Goal: Navigation & Orientation: Find specific page/section

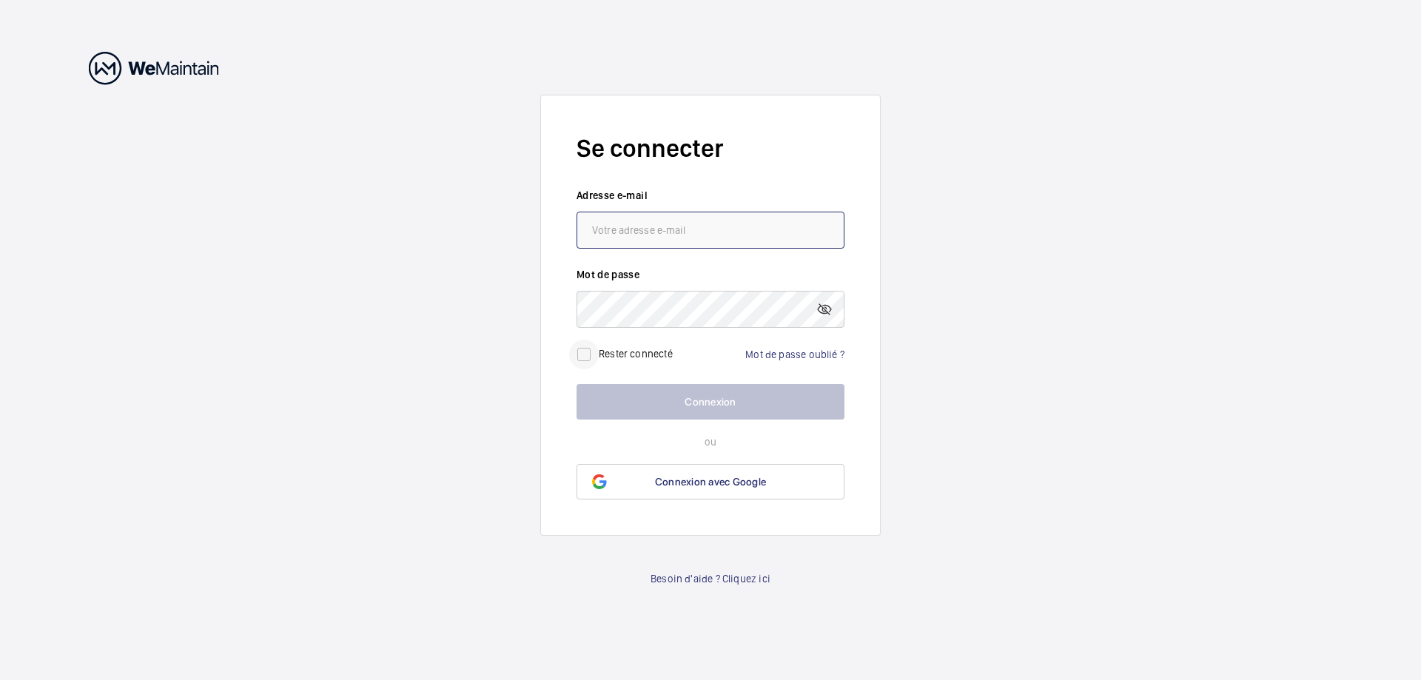
type input "[EMAIL_ADDRESS][DOMAIN_NAME]"
click at [581, 349] on input "checkbox" at bounding box center [584, 355] width 30 height 30
checkbox input "true"
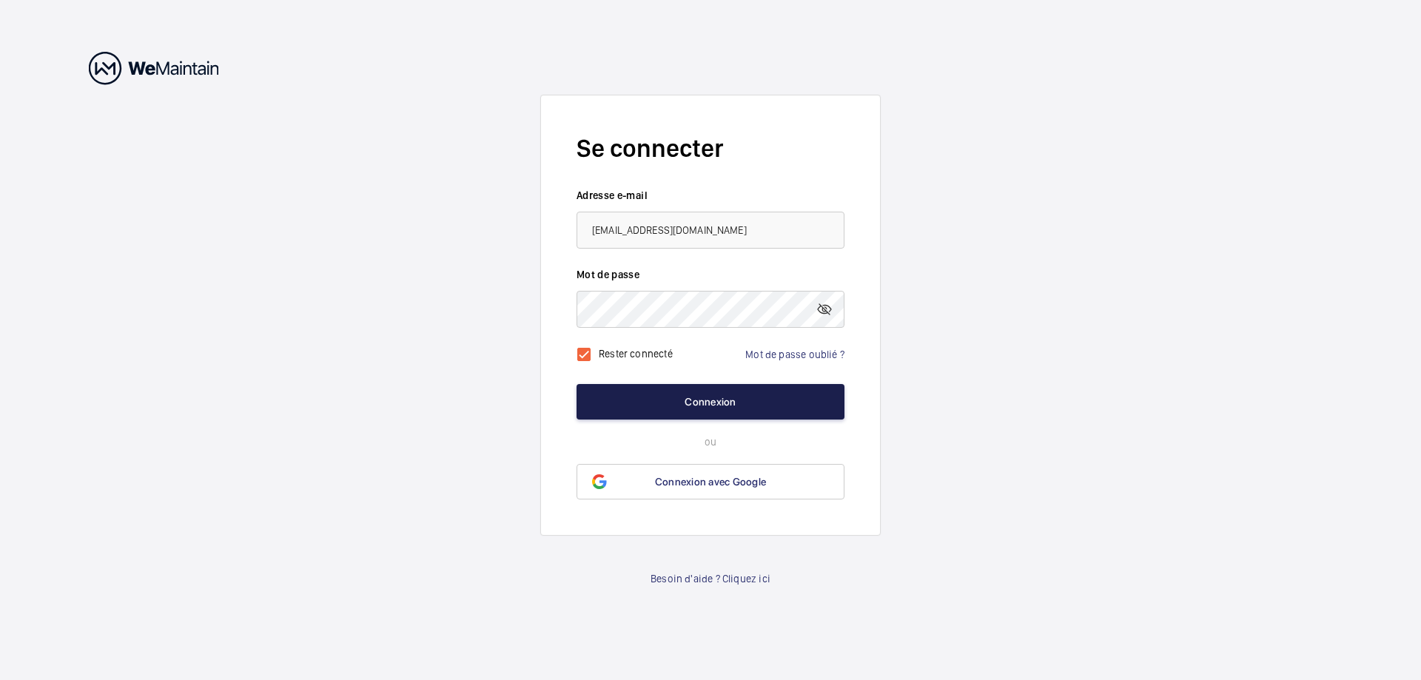
click at [694, 392] on button "Connexion" at bounding box center [711, 402] width 268 height 36
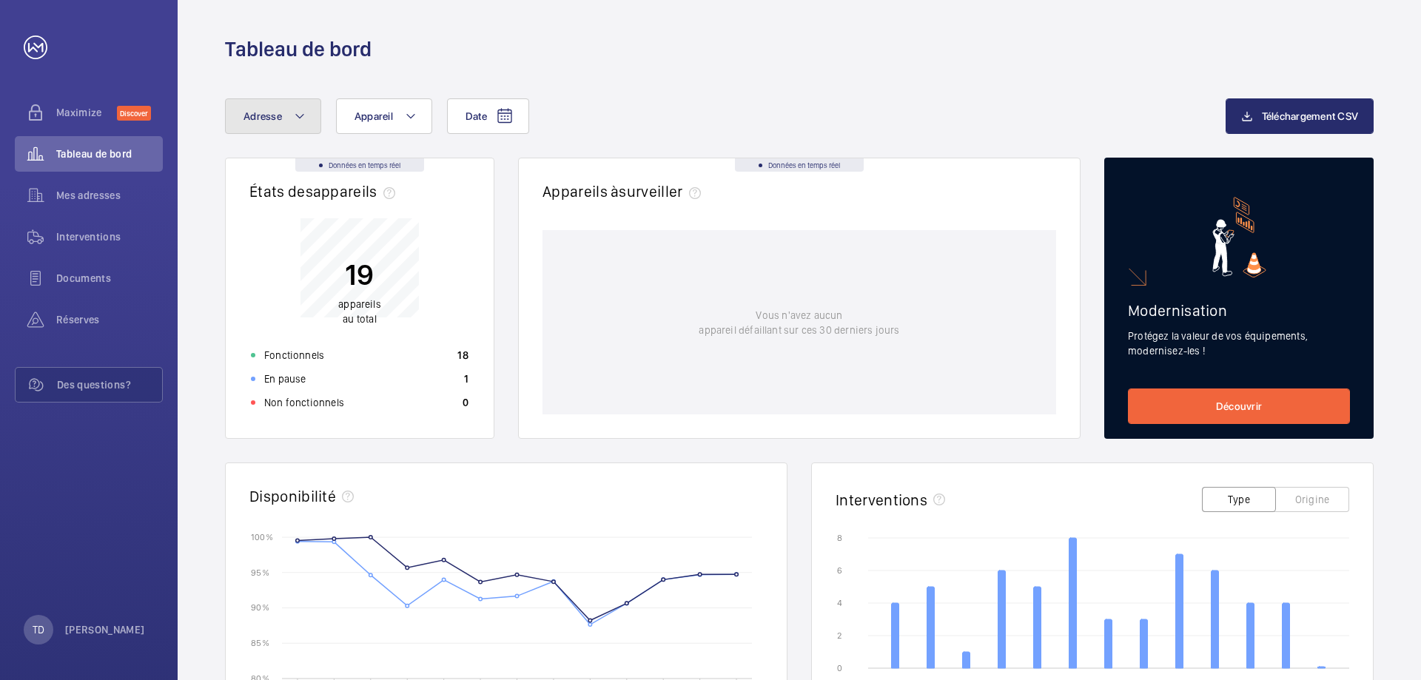
click at [280, 126] on button "Adresse" at bounding box center [273, 116] width 96 height 36
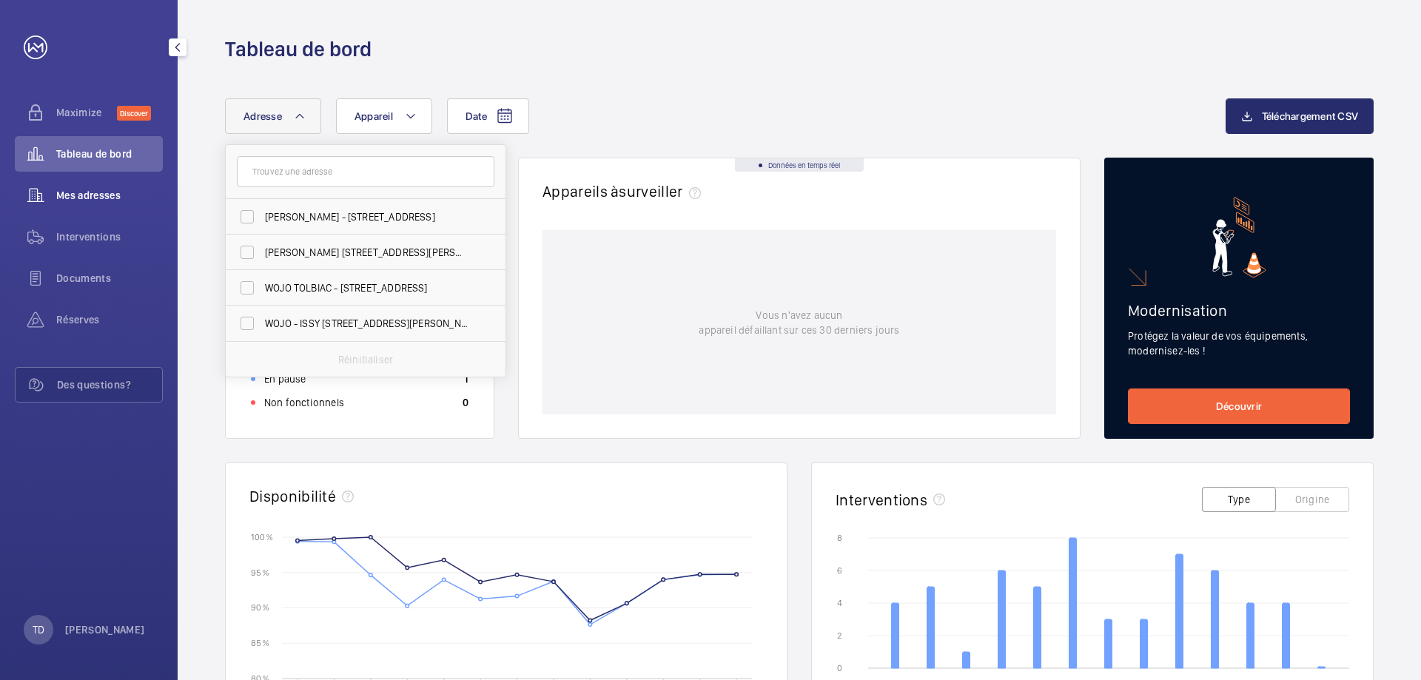
click at [96, 194] on span "Mes adresses" at bounding box center [109, 195] width 107 height 15
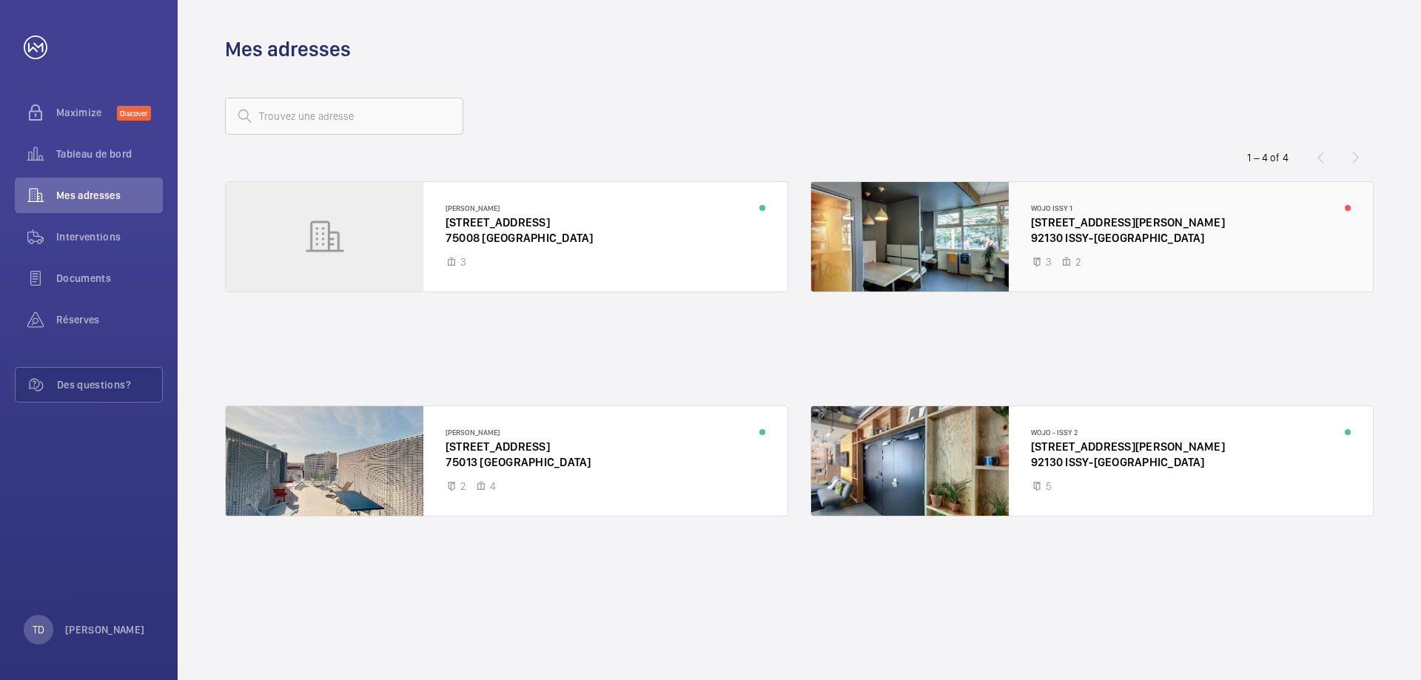
click at [1072, 209] on div at bounding box center [1092, 237] width 562 height 110
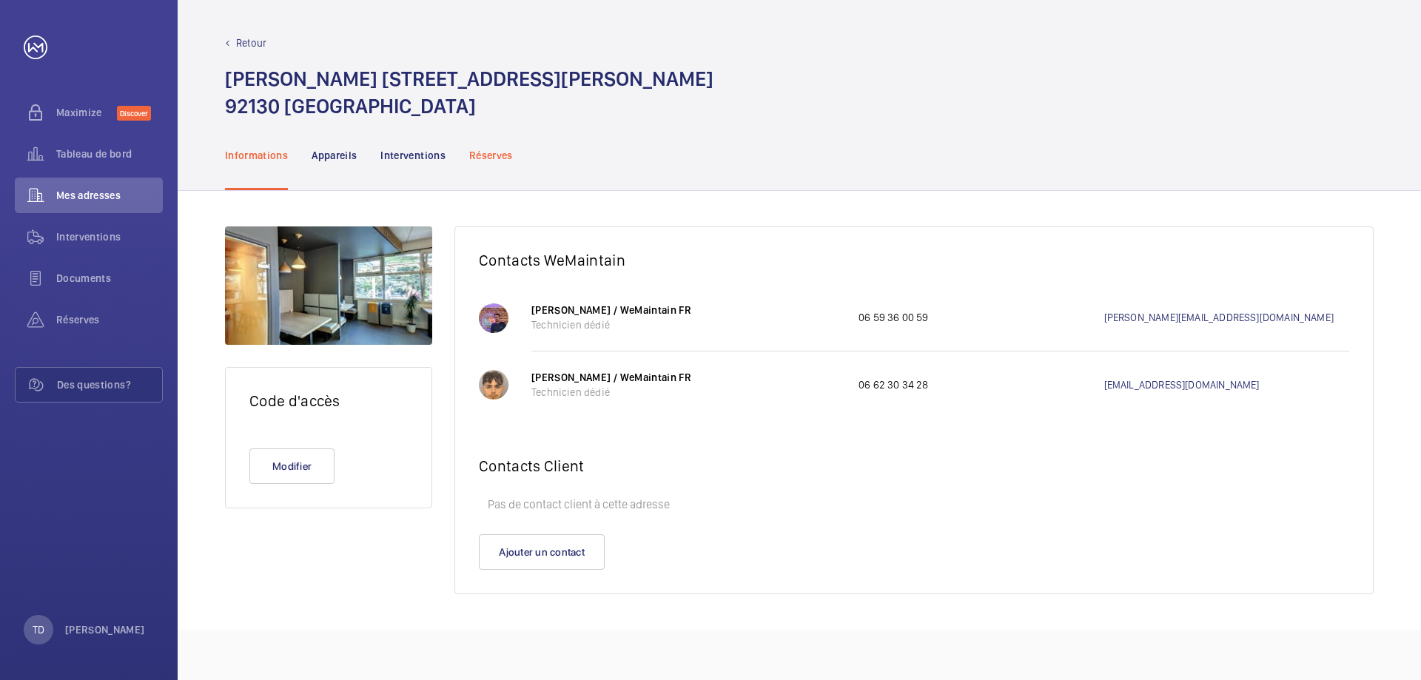
click at [496, 160] on p "Réserves" at bounding box center [491, 155] width 44 height 15
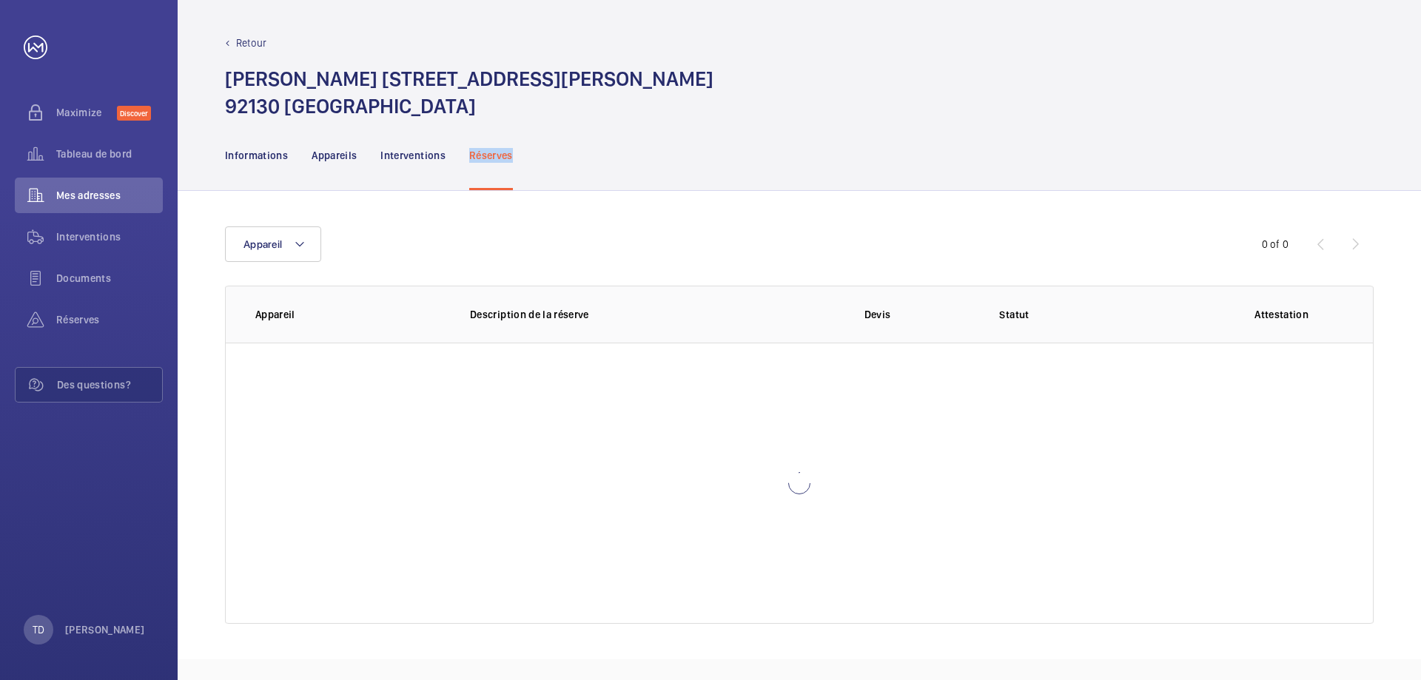
click at [496, 160] on p "Réserves" at bounding box center [491, 155] width 44 height 15
click at [400, 145] on div "Interventions" at bounding box center [412, 155] width 65 height 70
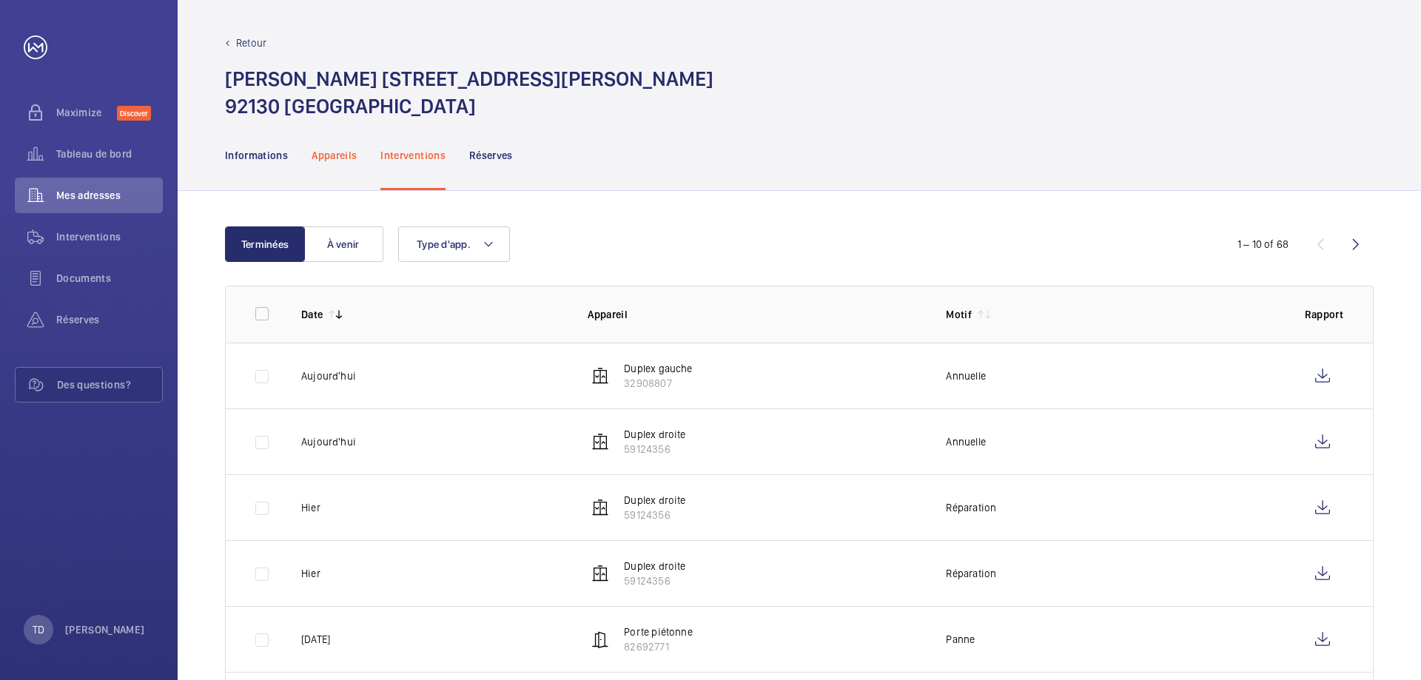
click at [339, 155] on p "Appareils" at bounding box center [334, 155] width 45 height 15
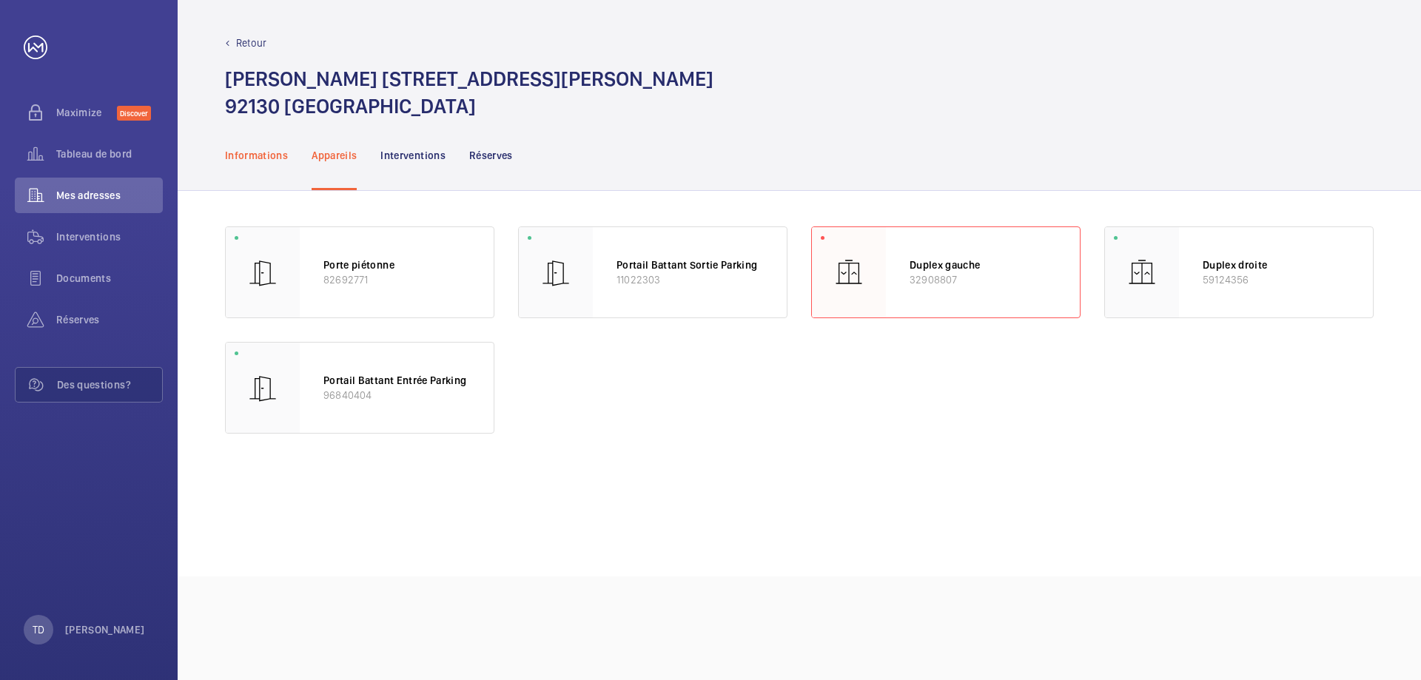
click at [261, 153] on p "Informations" at bounding box center [256, 155] width 63 height 15
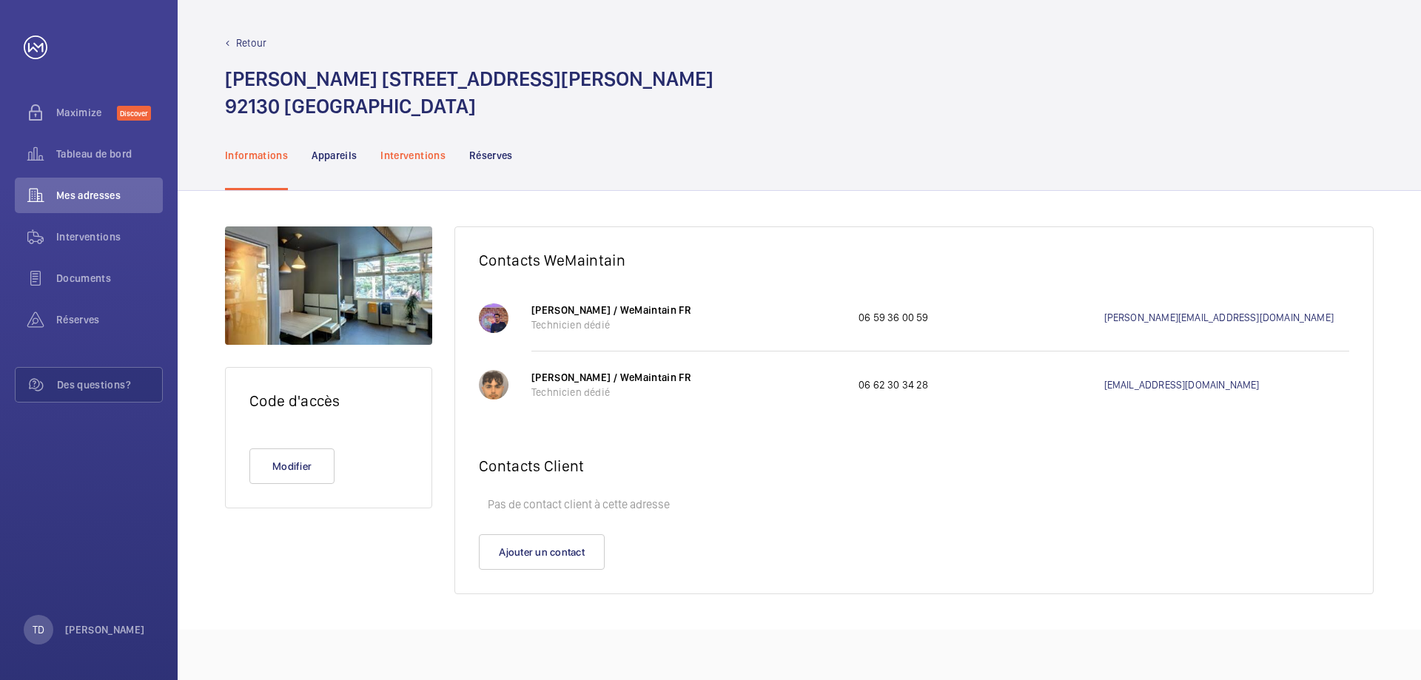
click at [394, 159] on p "Interventions" at bounding box center [412, 155] width 65 height 15
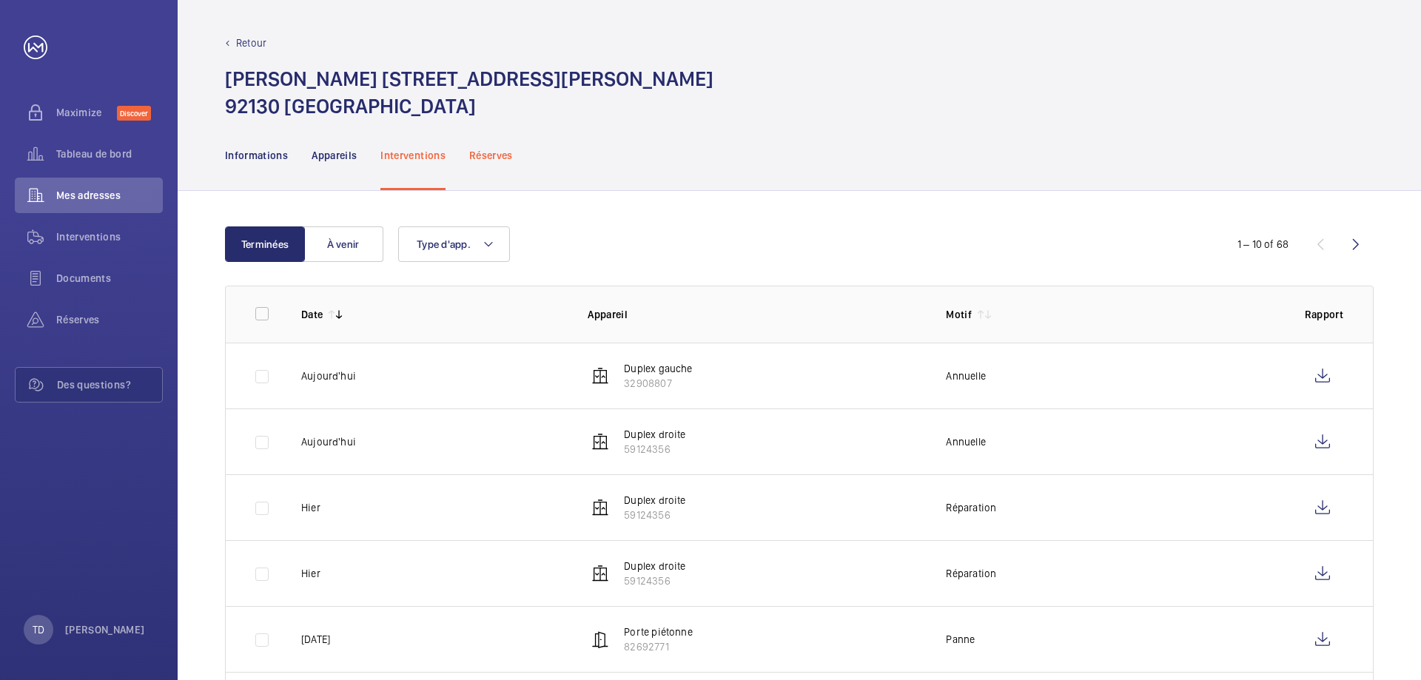
click at [483, 148] on p "Réserves" at bounding box center [491, 155] width 44 height 15
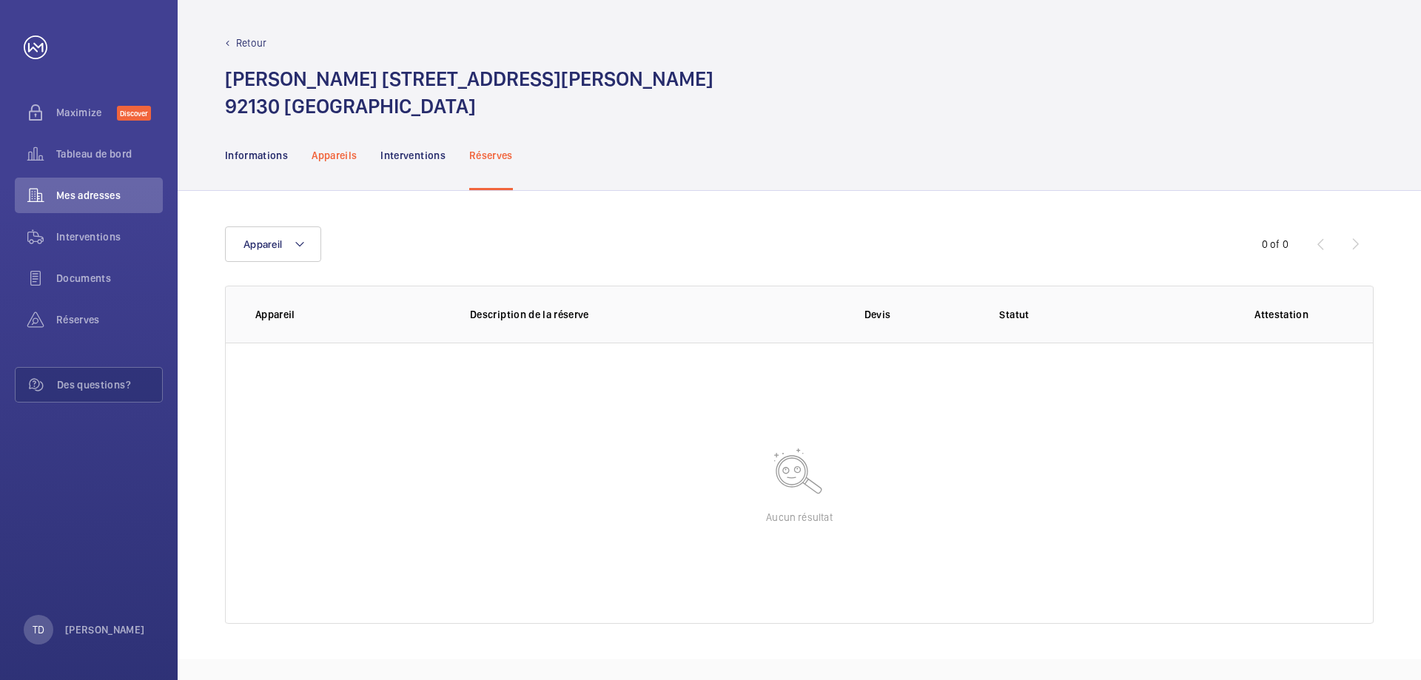
click at [336, 153] on p "Appareils" at bounding box center [334, 155] width 45 height 15
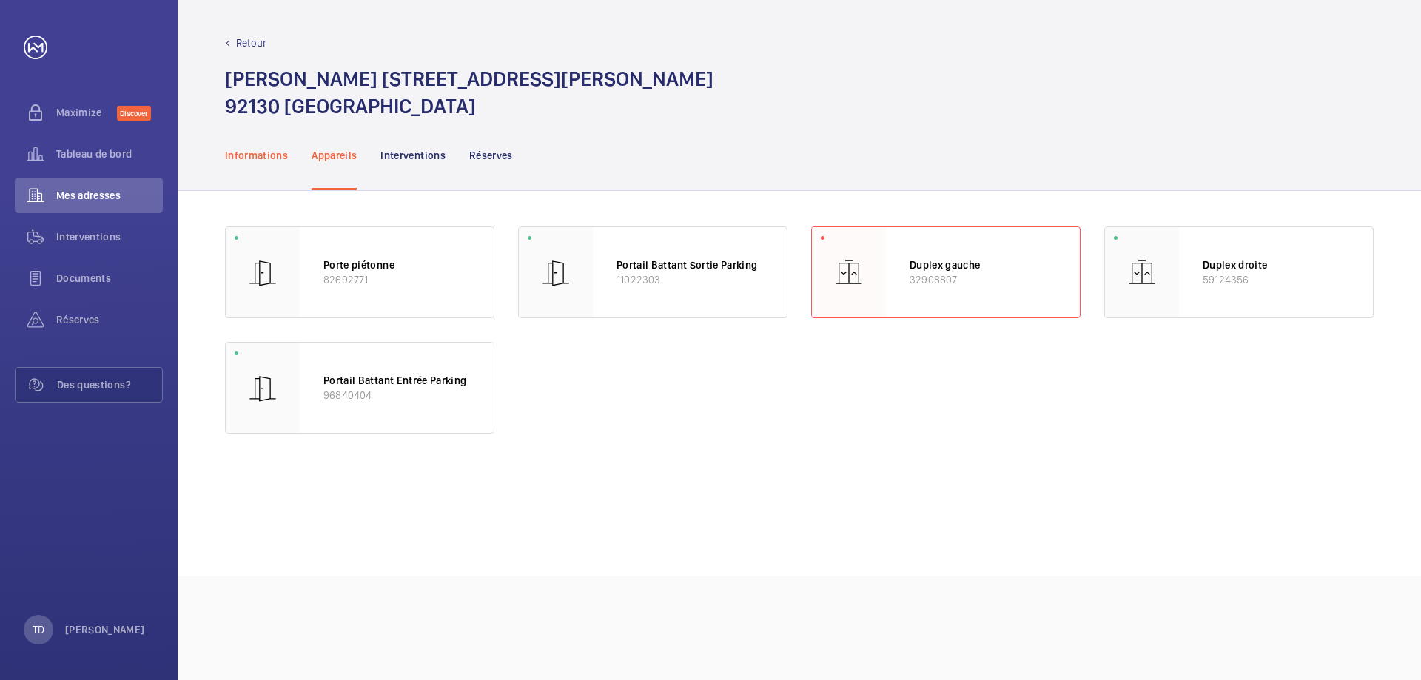
click at [260, 150] on p "Informations" at bounding box center [256, 155] width 63 height 15
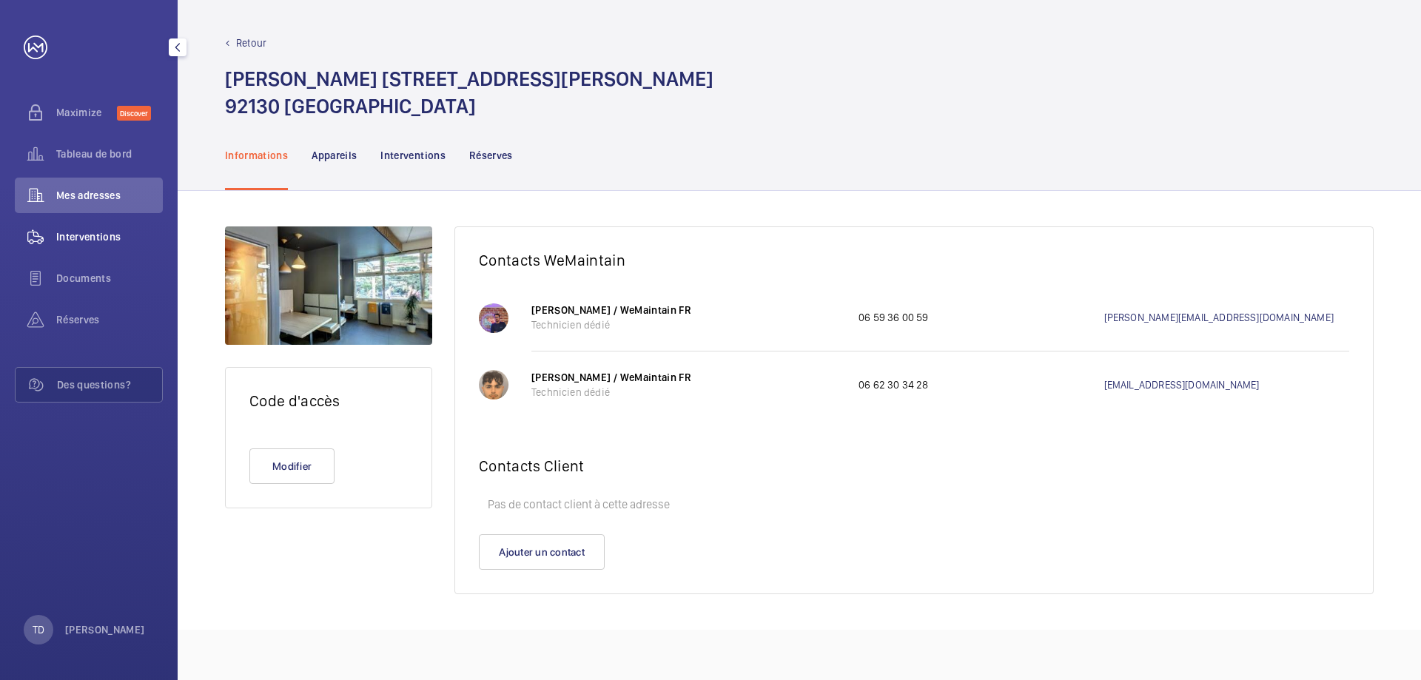
click at [94, 238] on span "Interventions" at bounding box center [109, 236] width 107 height 15
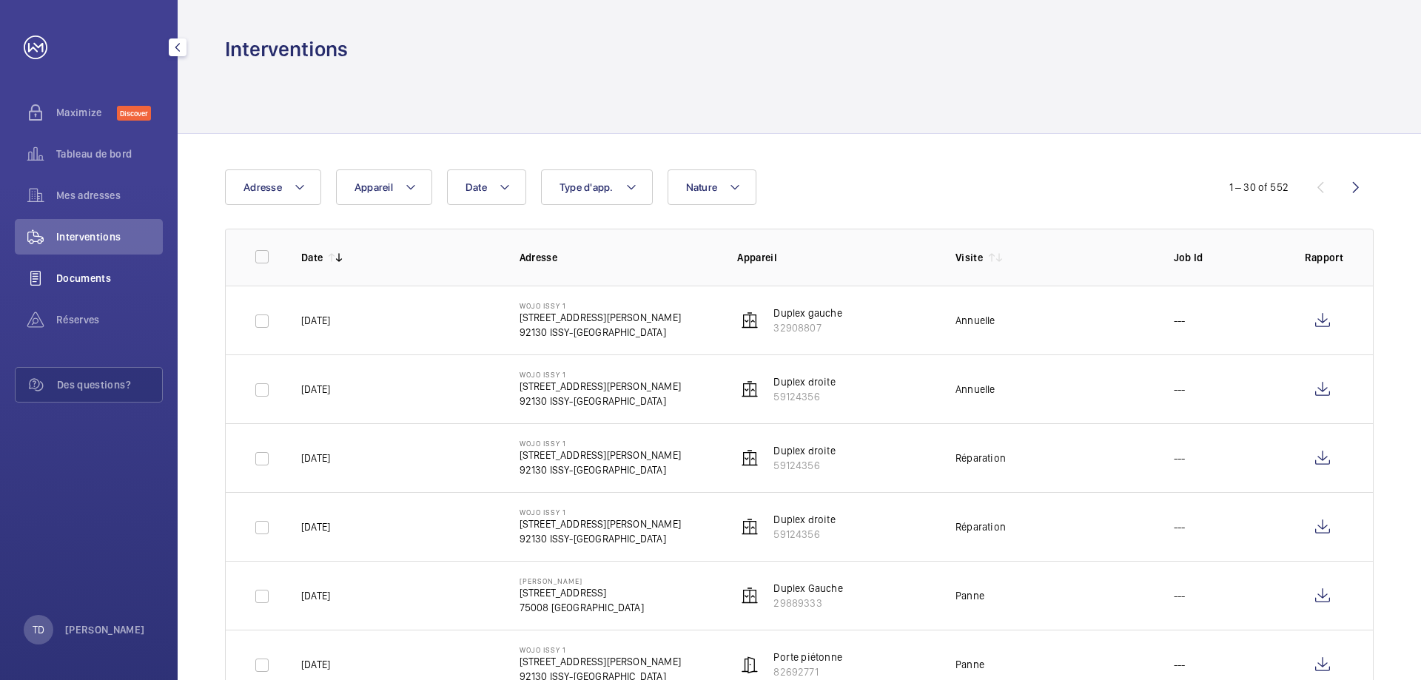
click at [84, 284] on span "Documents" at bounding box center [109, 278] width 107 height 15
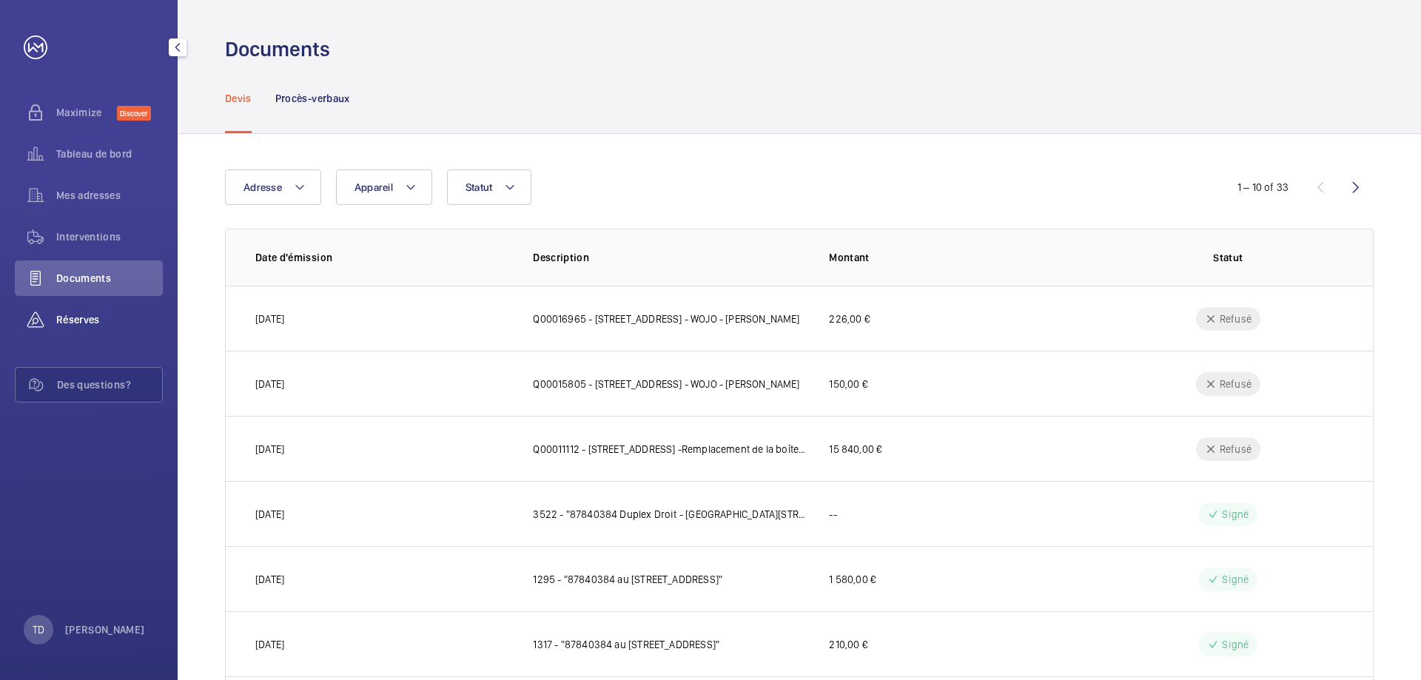
click at [73, 312] on div "Réserves" at bounding box center [89, 320] width 148 height 36
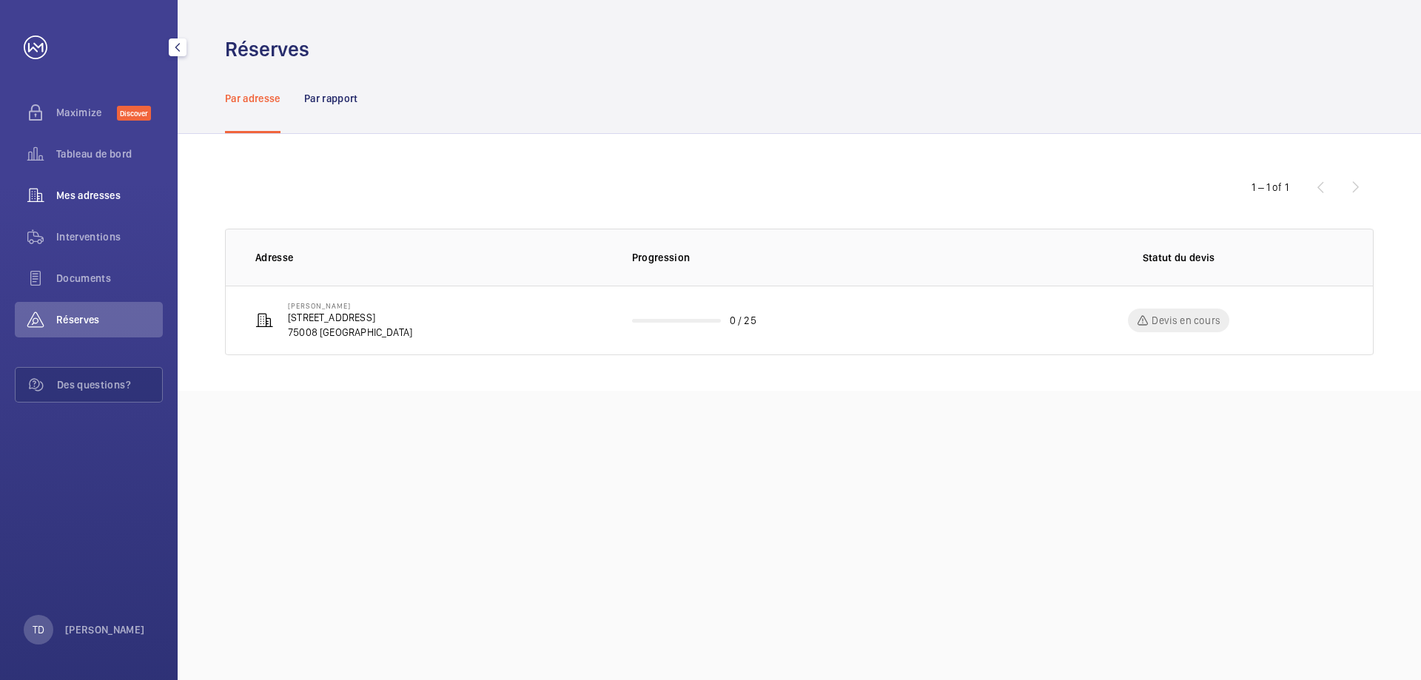
click at [121, 186] on div "Mes adresses" at bounding box center [89, 196] width 148 height 36
